Goal: Find specific page/section: Find specific page/section

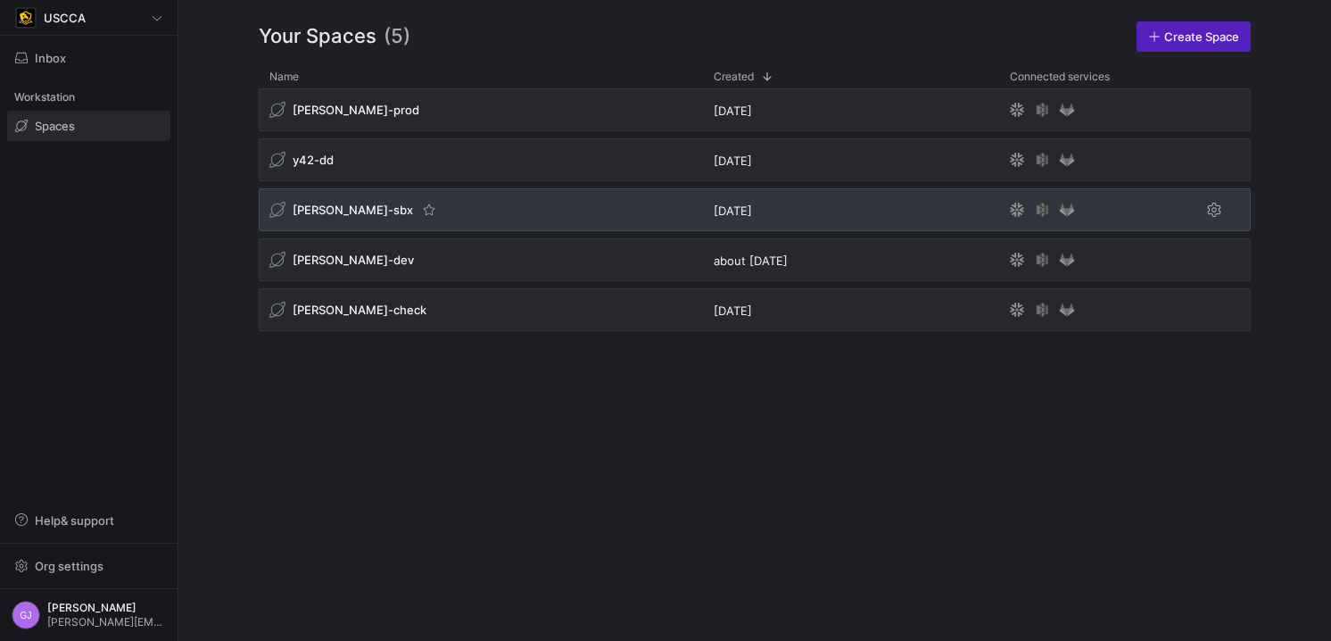
click at [327, 209] on span "[PERSON_NAME]-sbx" at bounding box center [353, 210] width 120 height 14
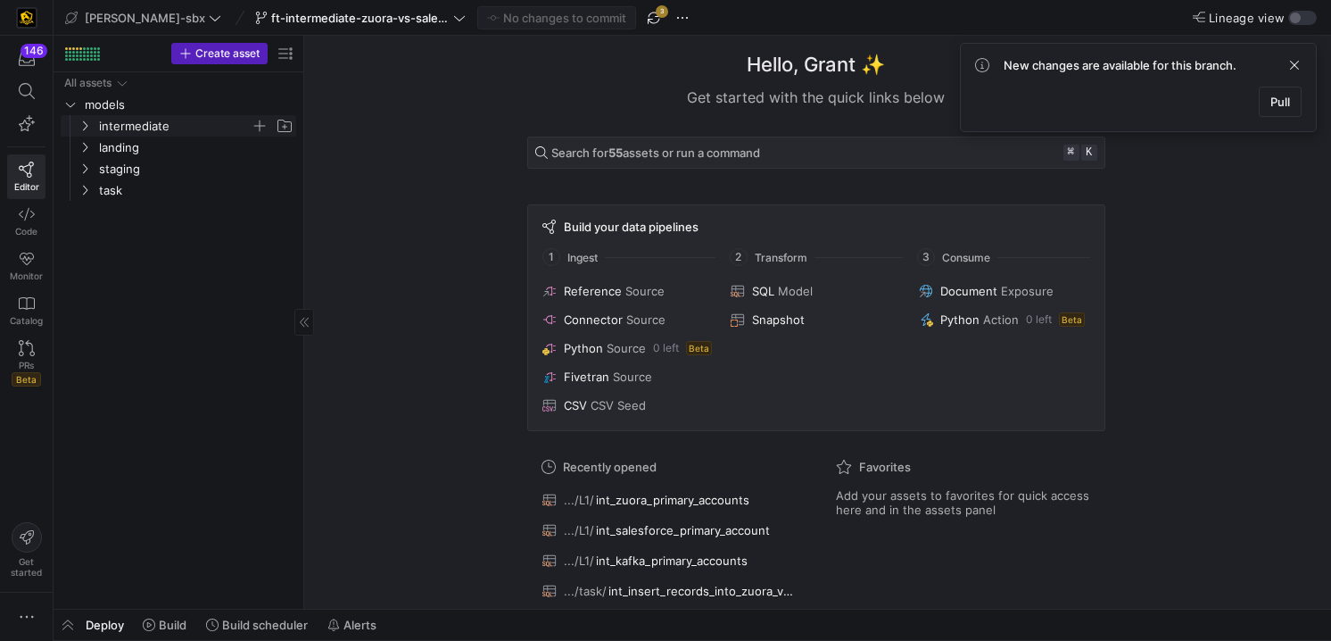
click at [108, 119] on span "intermediate" at bounding box center [175, 126] width 152 height 21
click at [128, 189] on span "L3" at bounding box center [181, 190] width 137 height 21
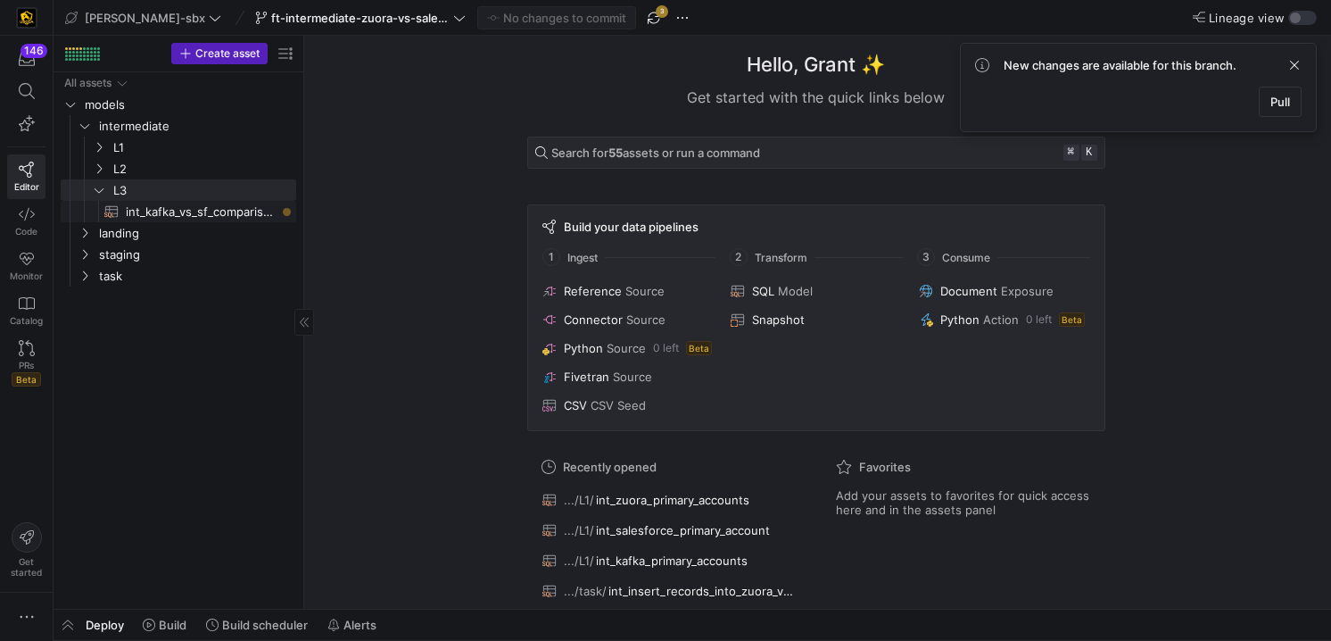
click at [145, 212] on span "int_kafka_vs_sf_comparison​​​​​​​​​​" at bounding box center [201, 212] width 150 height 21
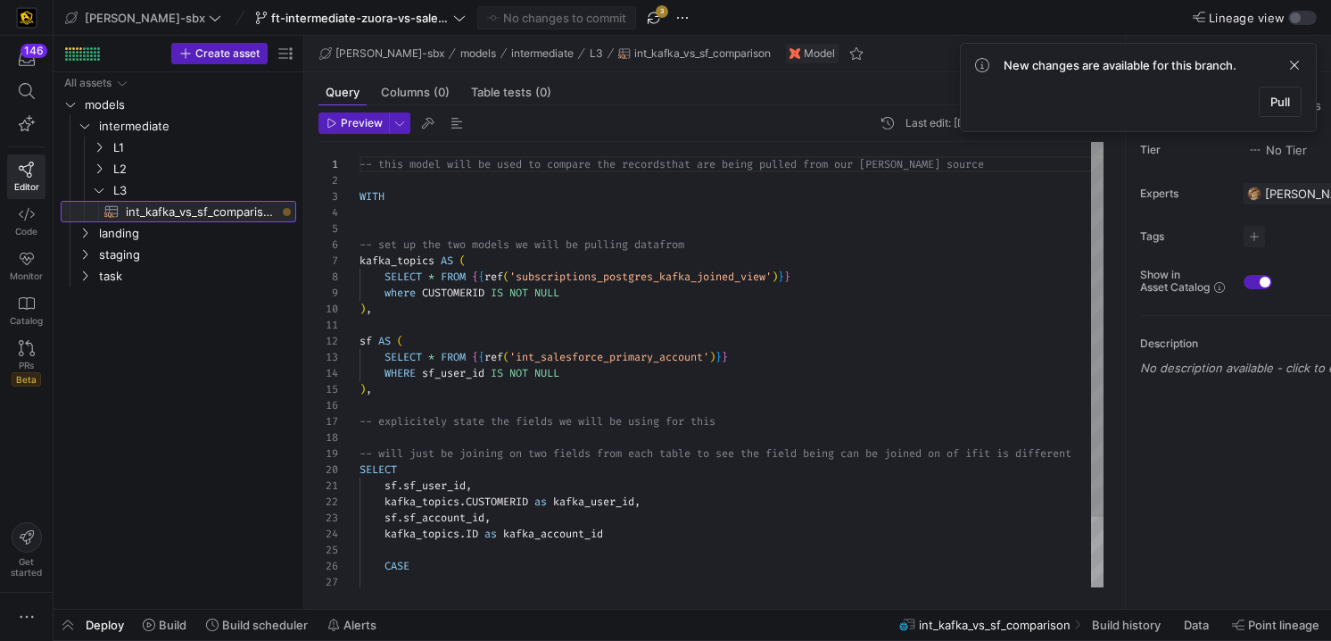
scroll to position [161, 0]
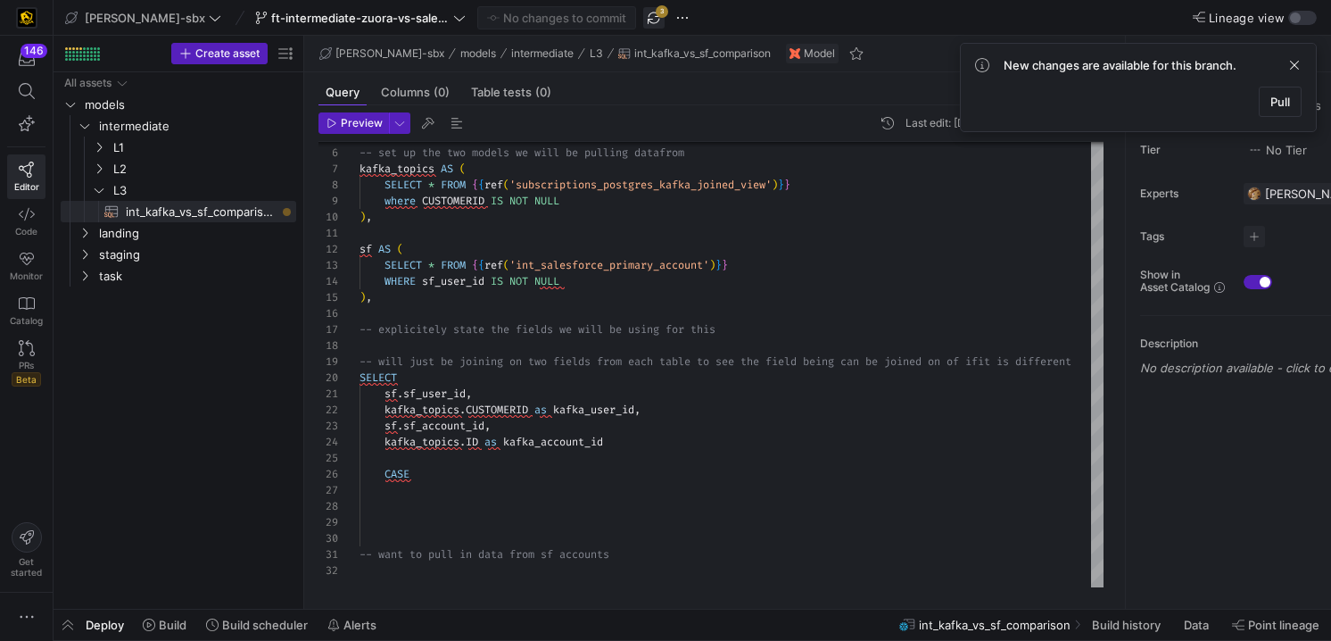
click at [643, 22] on span "button" at bounding box center [653, 17] width 21 height 21
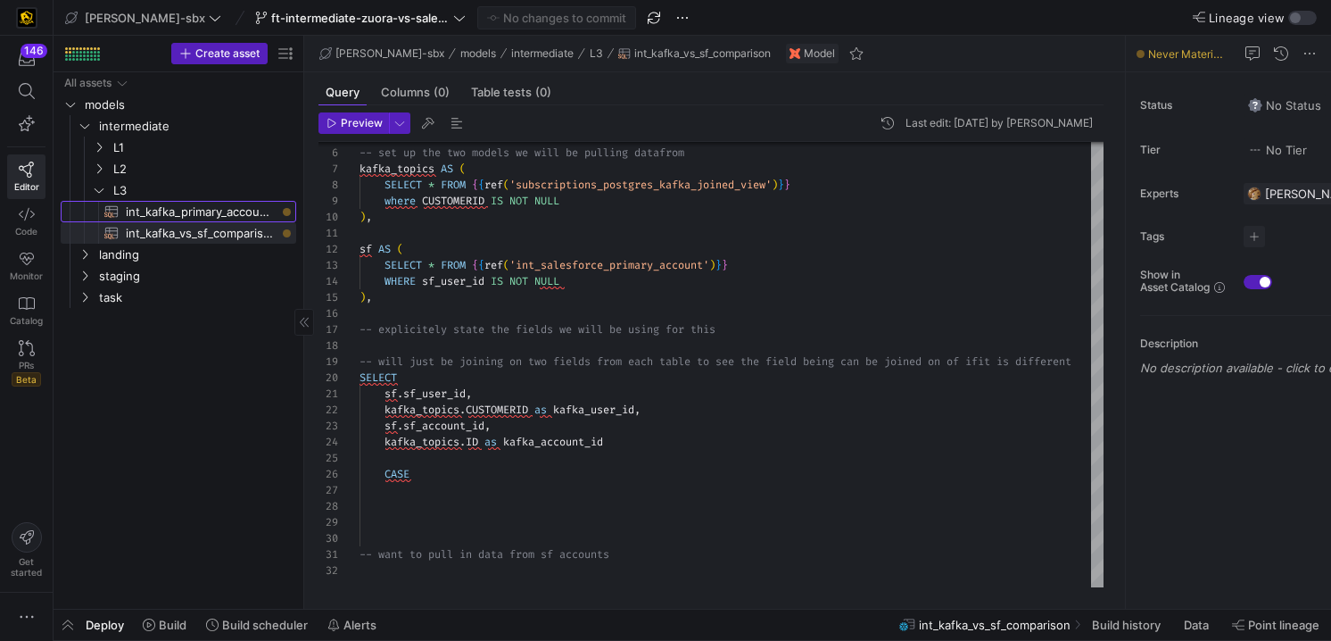
click at [182, 215] on span "int_kafka_primary_accounts​​​​​​​​​​" at bounding box center [201, 212] width 150 height 21
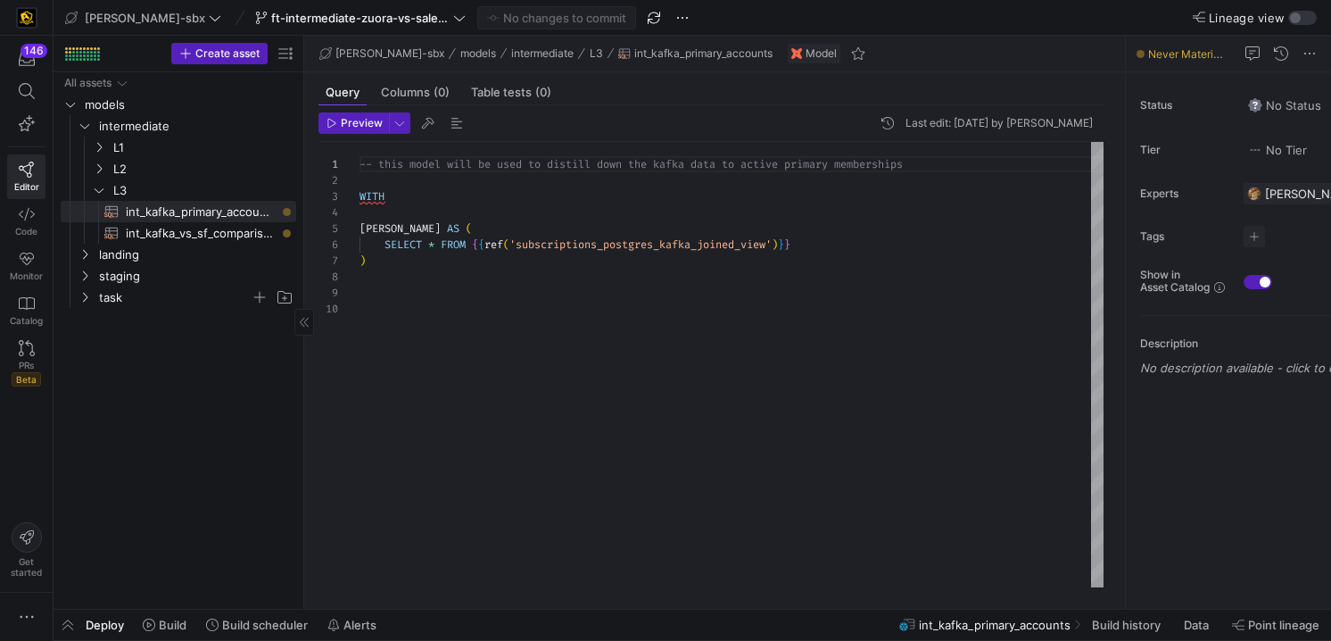
click at [149, 304] on span "task" at bounding box center [175, 297] width 152 height 21
click at [146, 316] on span "int_insert_records_into_zuora_vs_salesforce​​​​​​​​​​" at bounding box center [194, 319] width 164 height 21
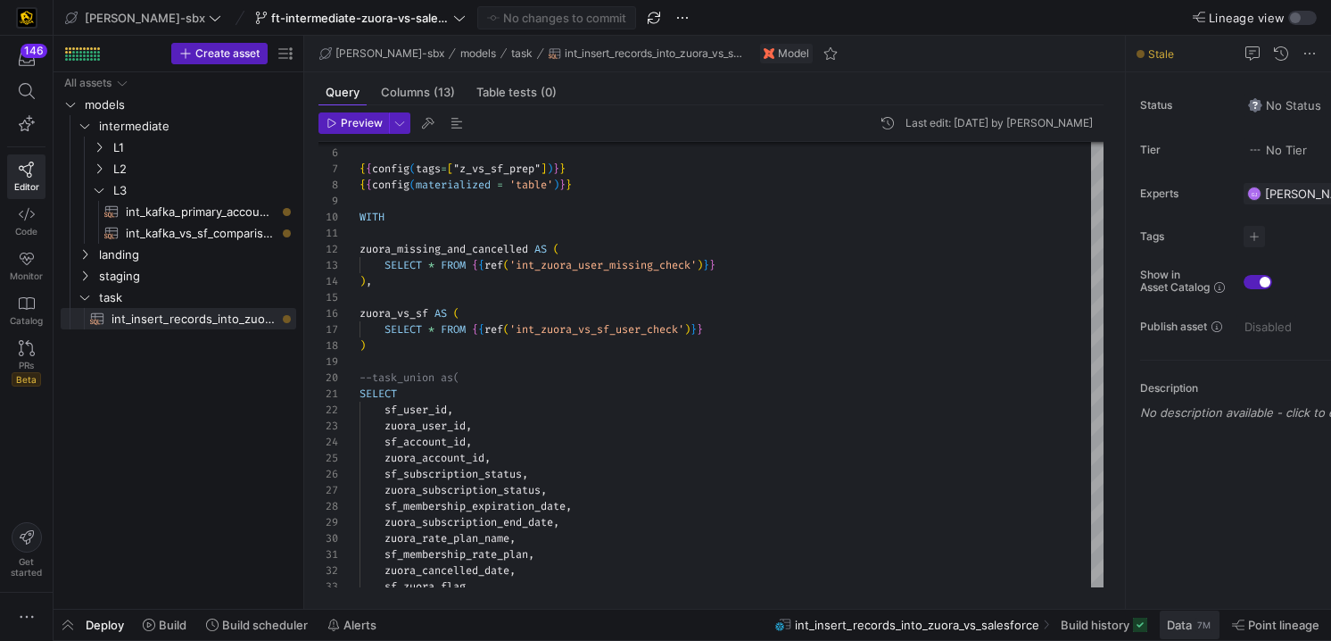
click at [1173, 622] on span "Data" at bounding box center [1179, 624] width 25 height 14
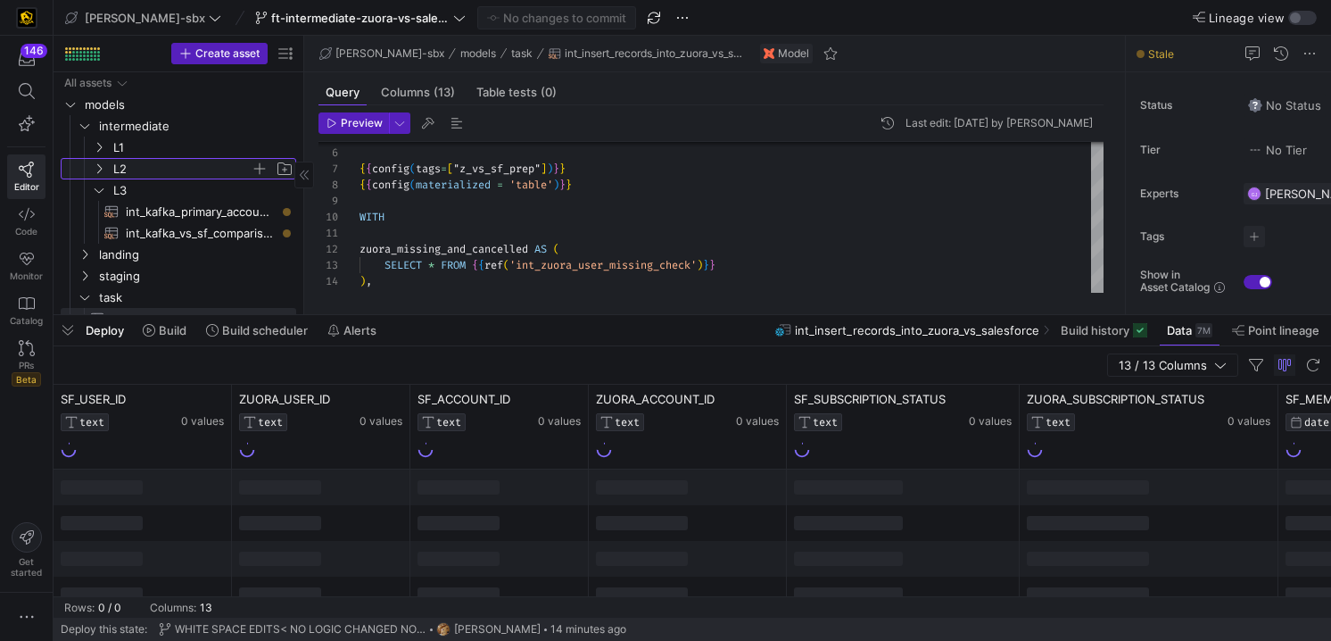
click at [135, 167] on span "L2" at bounding box center [181, 169] width 137 height 21
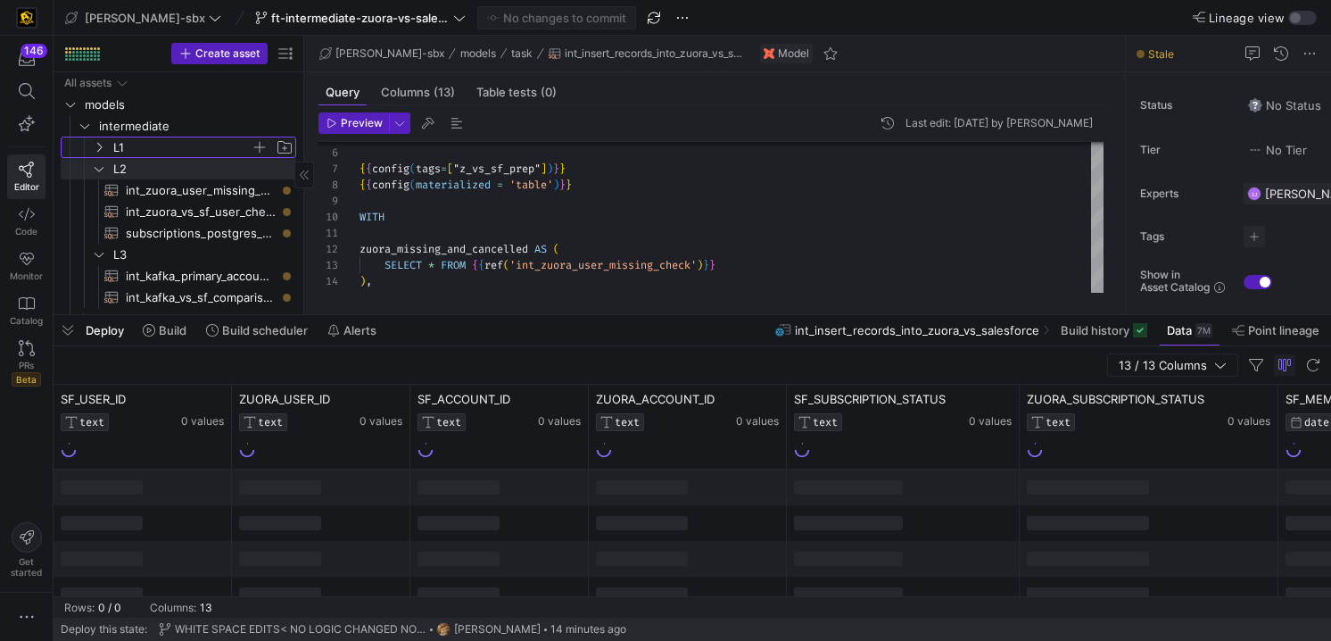
click at [142, 153] on span "L1" at bounding box center [181, 147] width 137 height 21
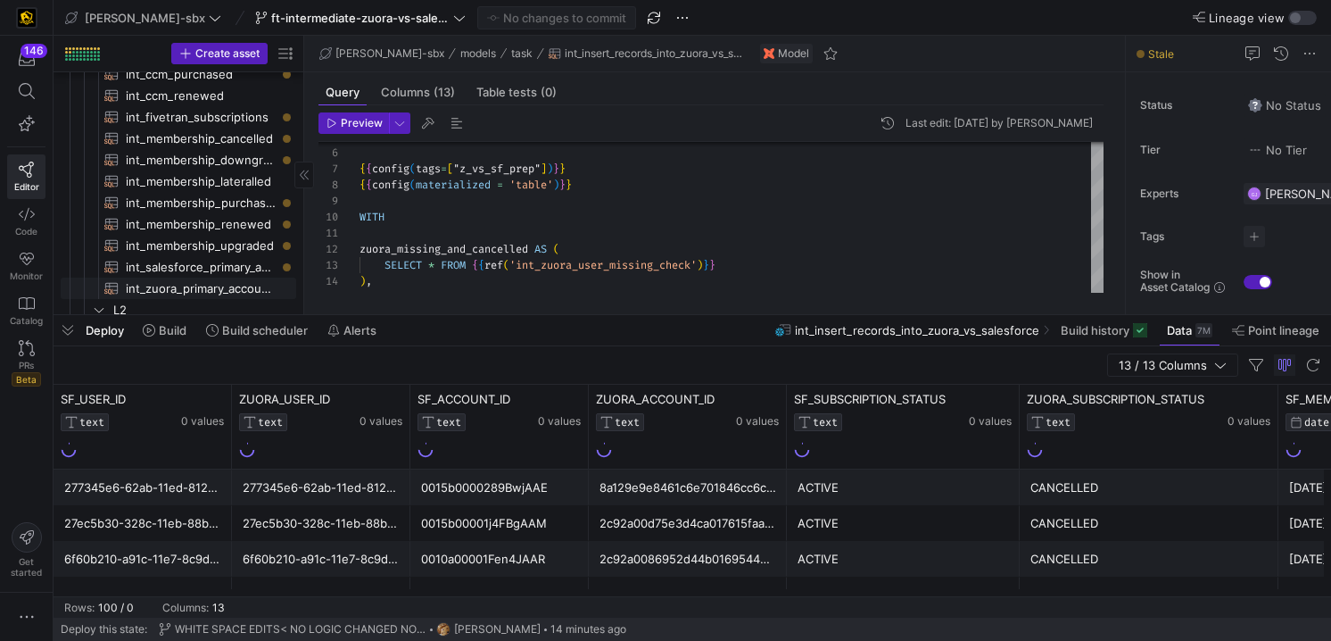
scroll to position [189, 0]
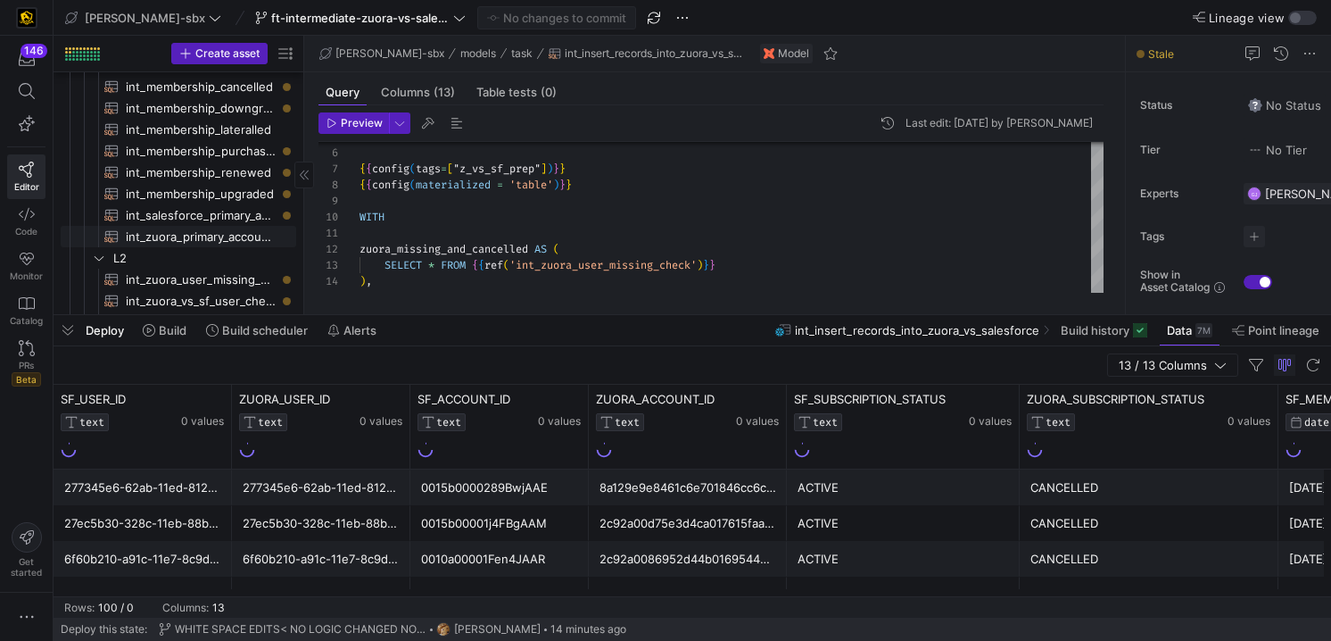
click at [178, 233] on span "int_zuora_primary_accounts​​​​​​​​​​" at bounding box center [201, 237] width 150 height 21
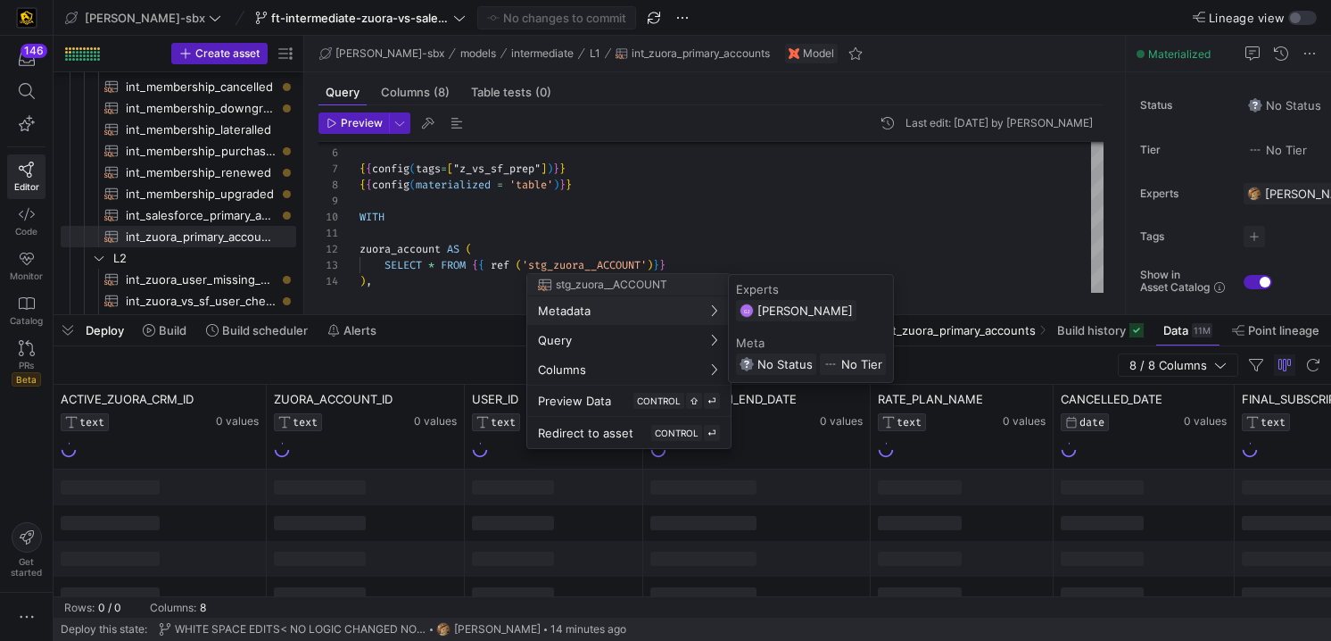
click at [473, 337] on div at bounding box center [665, 320] width 1331 height 641
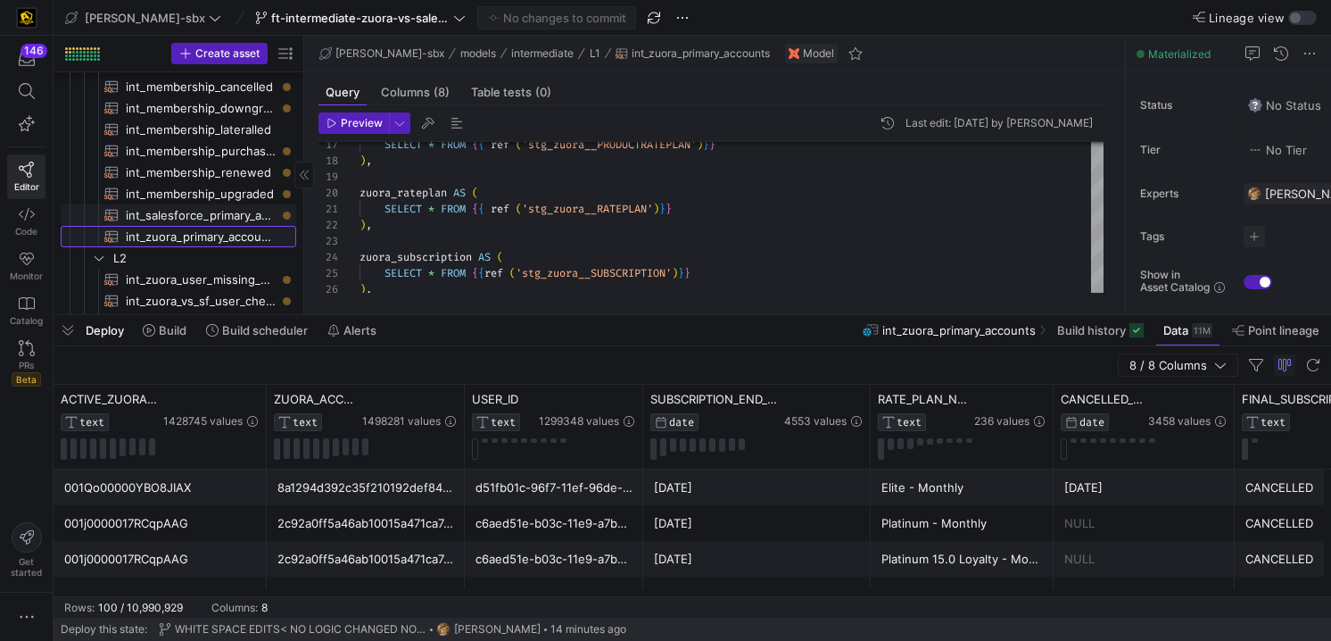
click at [210, 226] on link "int_zuora_primary_accounts​​​​​​​​​​" at bounding box center [179, 236] width 236 height 21
click at [209, 218] on span "int_salesforce_primary_account​​​​​​​​​​" at bounding box center [201, 215] width 150 height 21
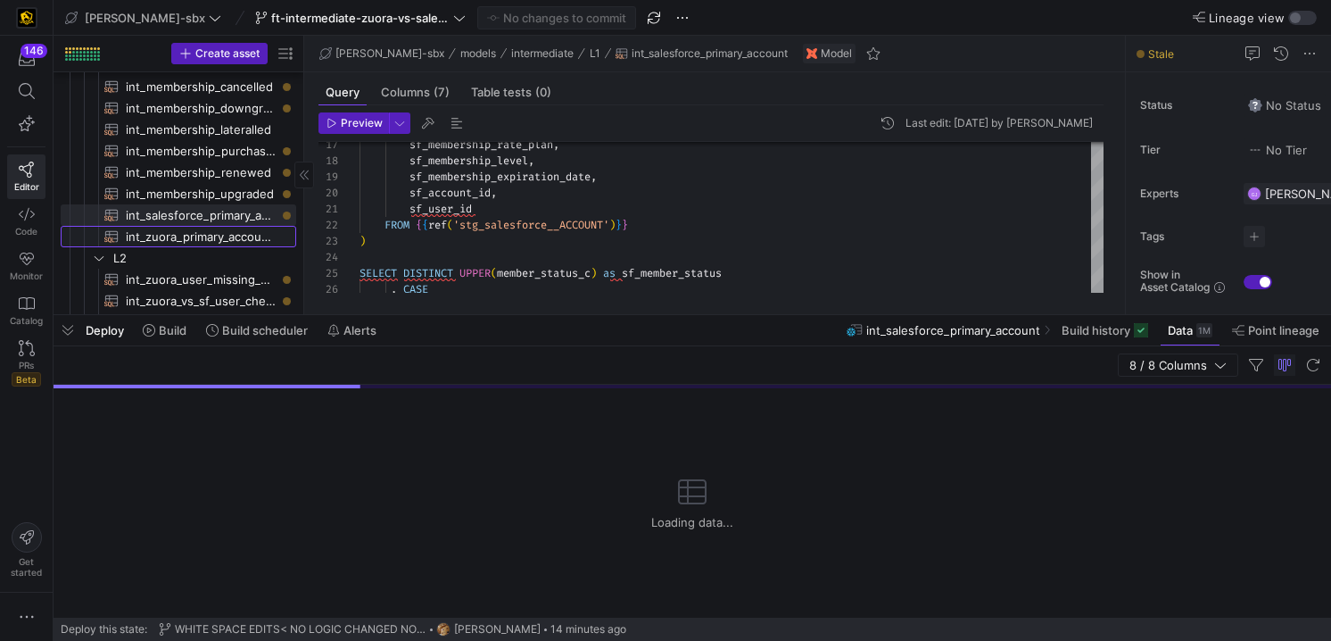
click at [214, 236] on span "int_zuora_primary_accounts​​​​​​​​​​" at bounding box center [201, 237] width 150 height 21
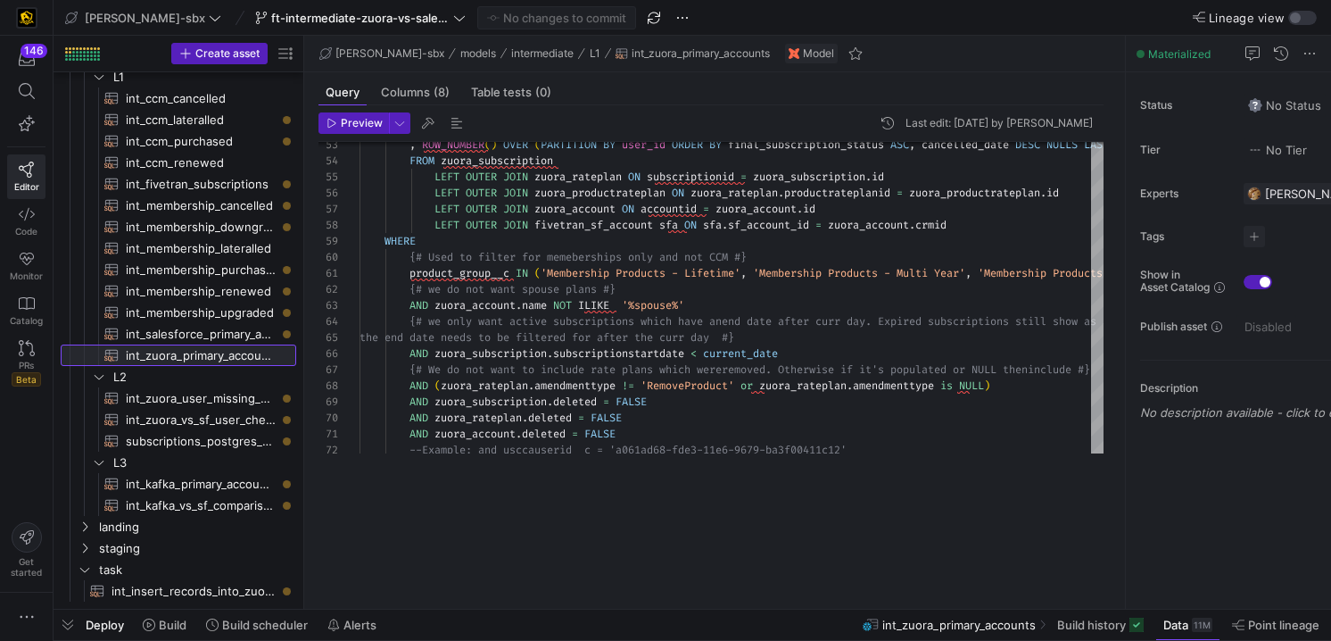
drag, startPoint x: 393, startPoint y: 313, endPoint x: 426, endPoint y: 655, distance: 343.2
click at [426, 640] on html "146 Editor Code Monitor Catalog PRs Beta Get started [PERSON_NAME]-sbx ft-inter…" at bounding box center [665, 320] width 1331 height 641
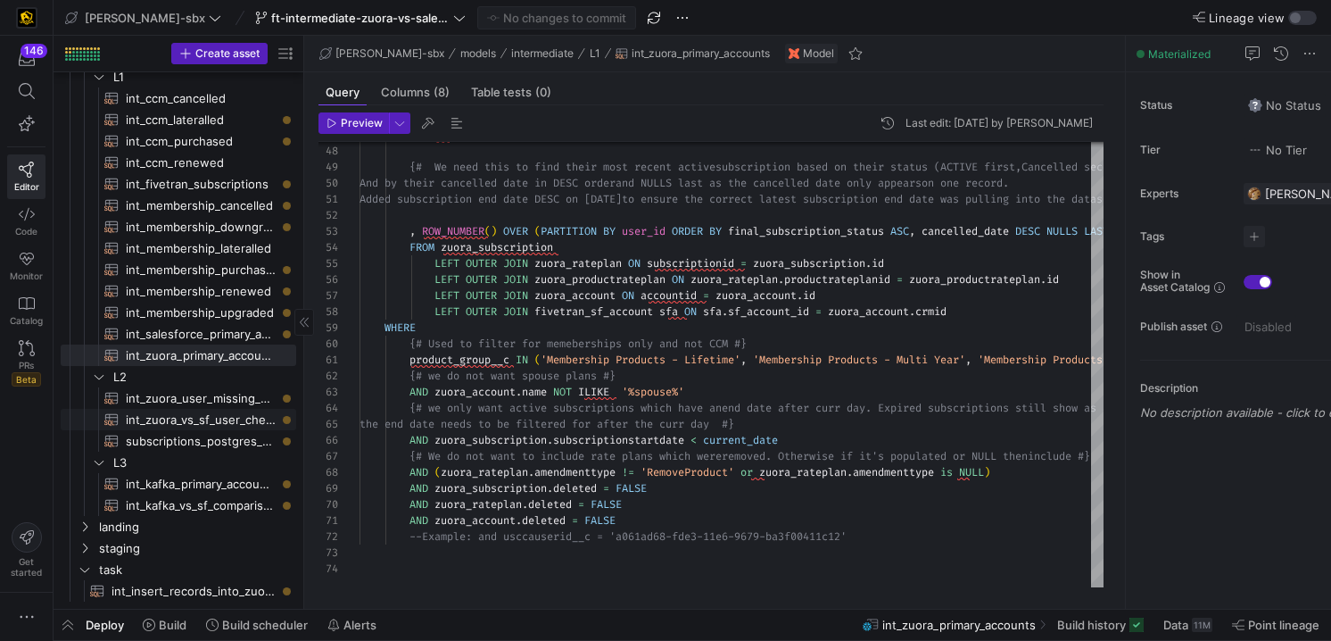
click at [222, 419] on span "int_zuora_vs_sf_user_check​​​​​​​​​​" at bounding box center [201, 419] width 150 height 21
type textarea "-- File Name: int_insert_records_into_zuora_vs_salesforce -- Created by: [PERSO…"
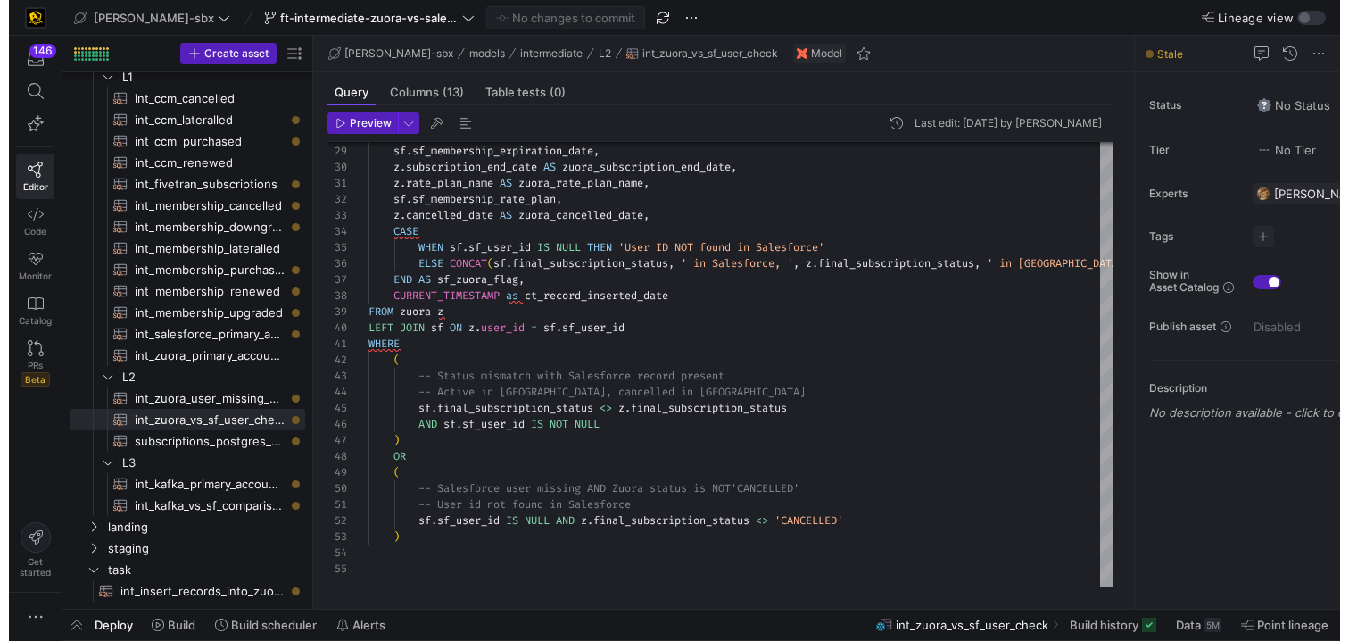
scroll to position [145, 0]
